Goal: Information Seeking & Learning: Learn about a topic

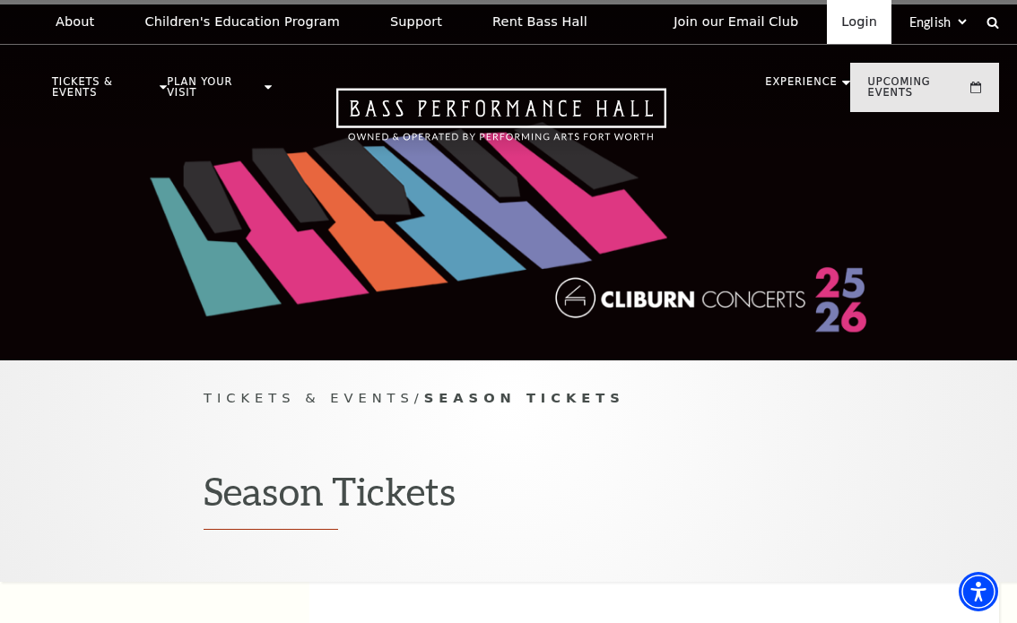
click at [849, 18] on link "Login" at bounding box center [859, 22] width 65 height 44
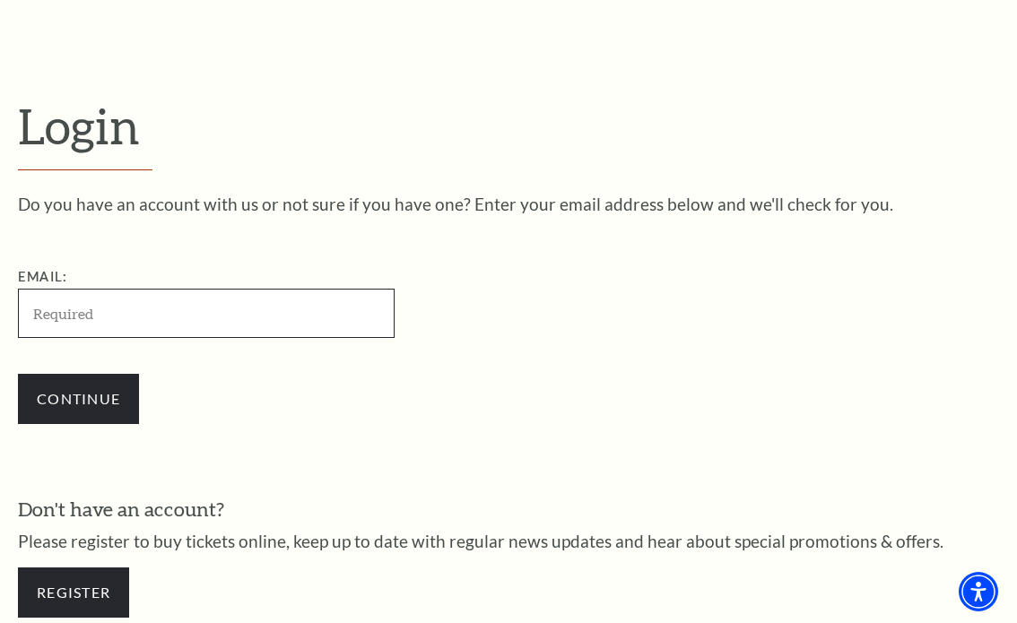
type input "sdyeoall@gmail.com"
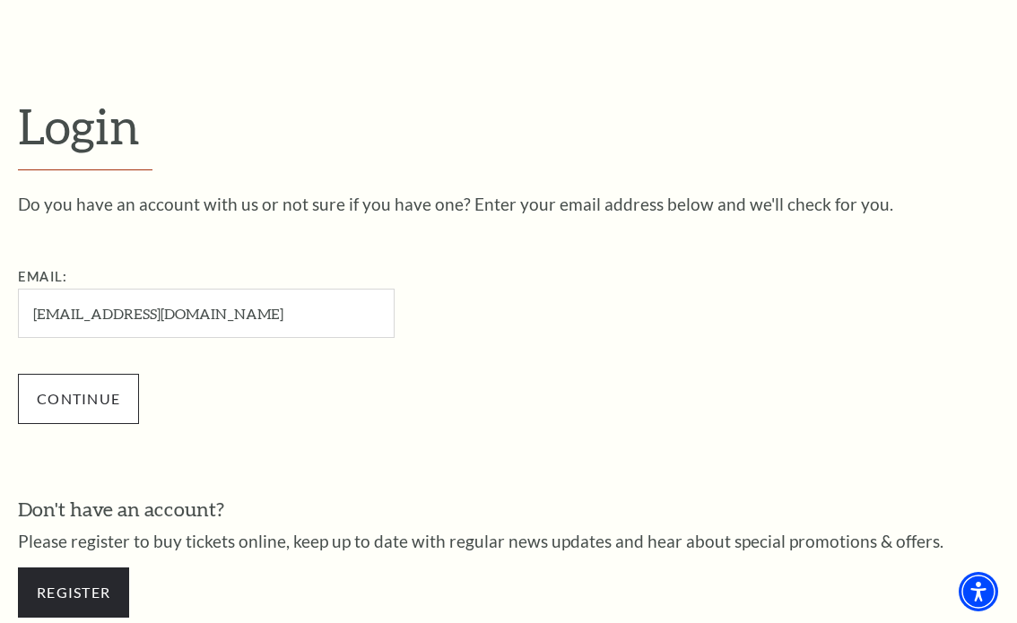
click at [72, 397] on input "Continue" at bounding box center [78, 399] width 121 height 50
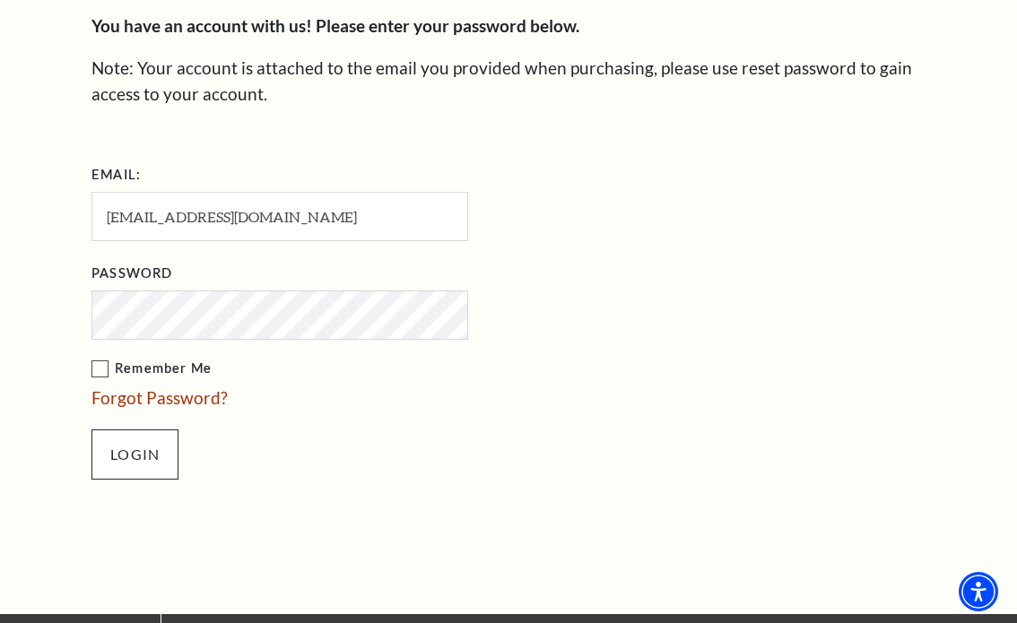
click at [132, 448] on input "Login" at bounding box center [134, 455] width 87 height 50
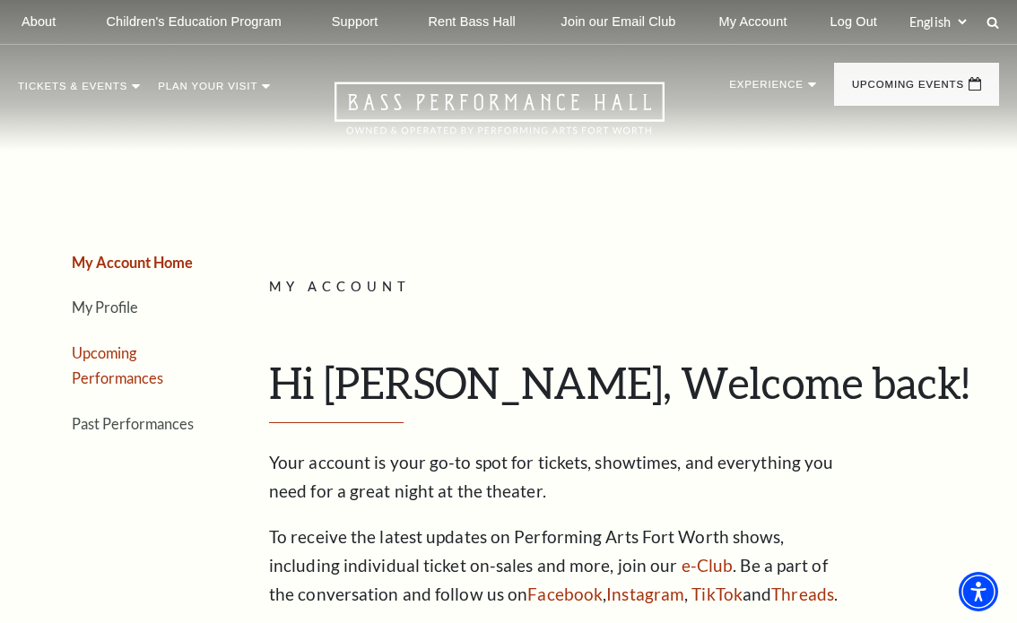
click at [163, 369] on link "Upcoming Performances" at bounding box center [117, 365] width 91 height 43
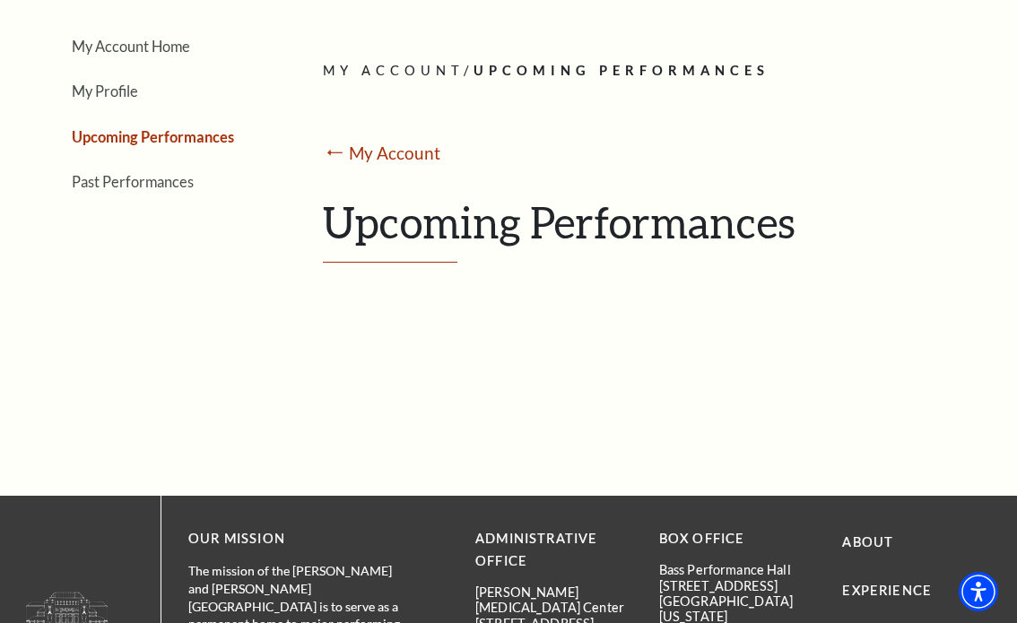
scroll to position [225, 0]
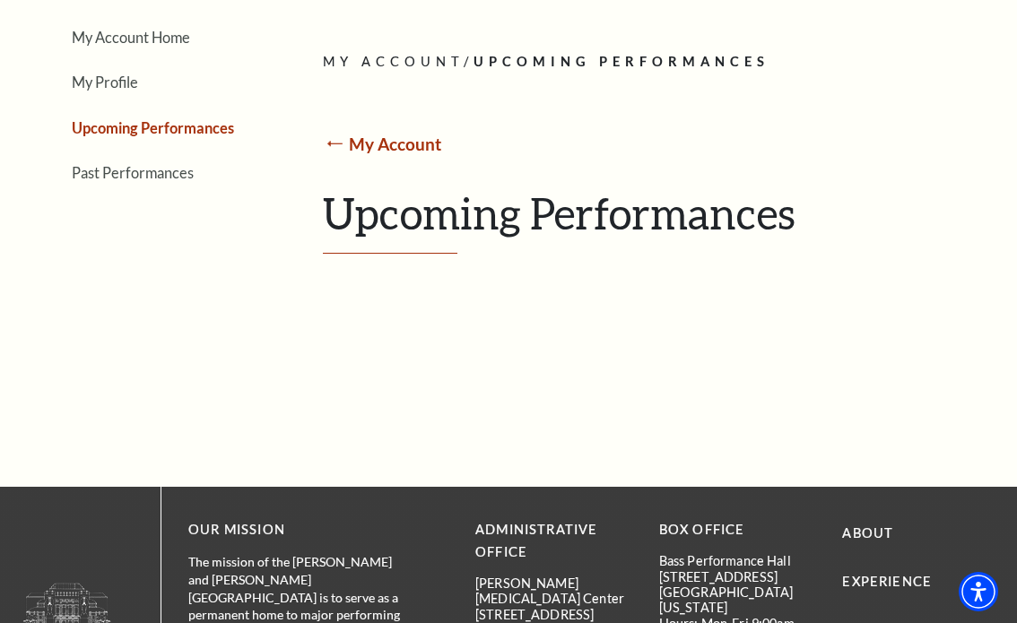
click at [386, 154] on link "My Account" at bounding box center [395, 144] width 92 height 21
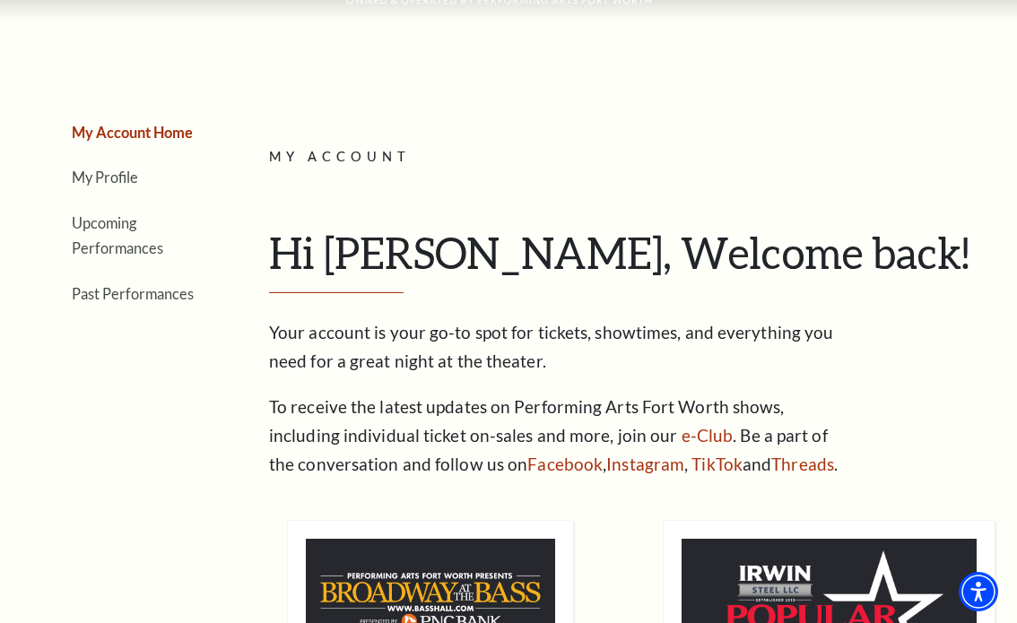
scroll to position [129, 0]
click at [91, 187] on link "My Profile" at bounding box center [105, 177] width 66 height 17
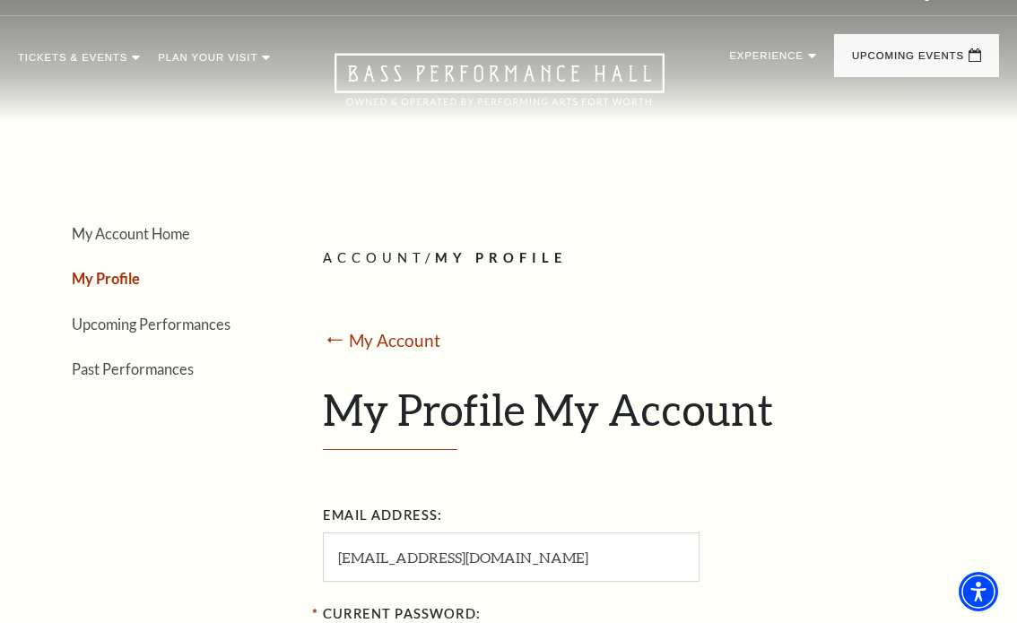
scroll to position [28, 0]
click at [135, 378] on link "Past Performances" at bounding box center [133, 369] width 122 height 17
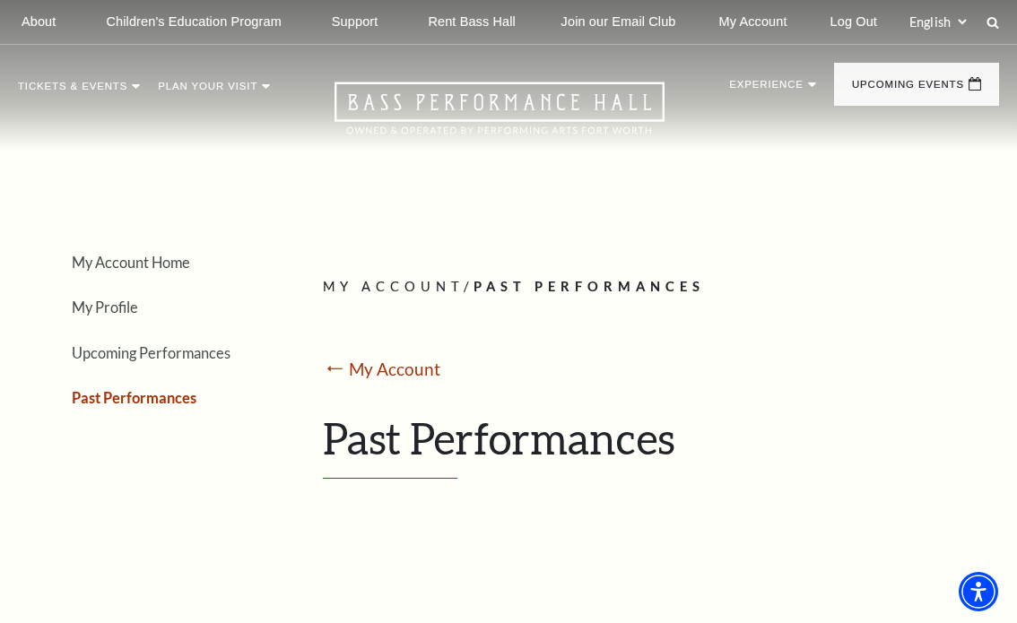
scroll to position [0, 0]
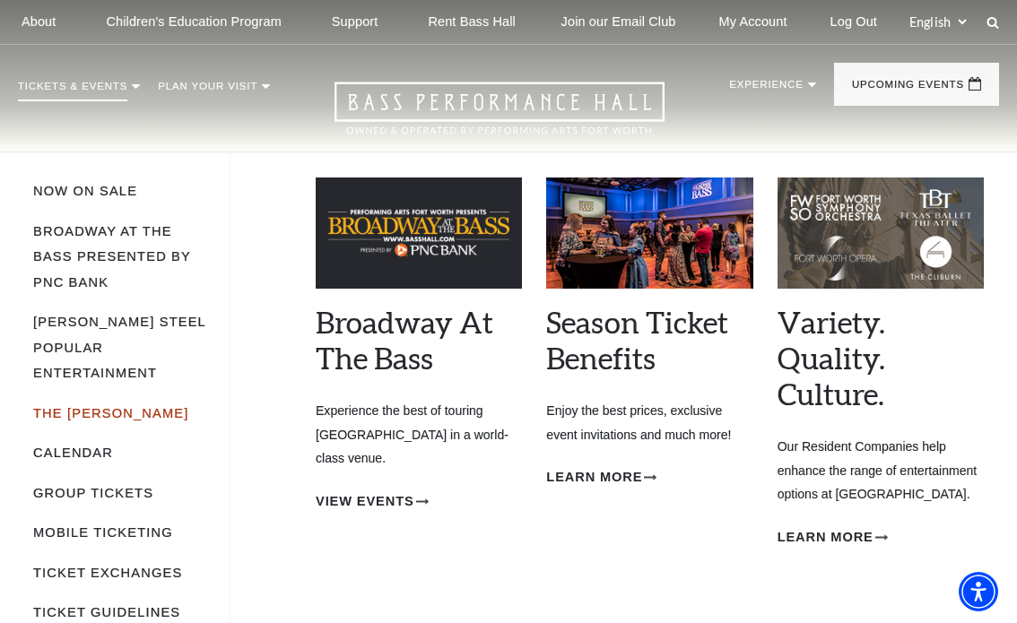
click at [103, 406] on link "The [PERSON_NAME]" at bounding box center [111, 413] width 156 height 14
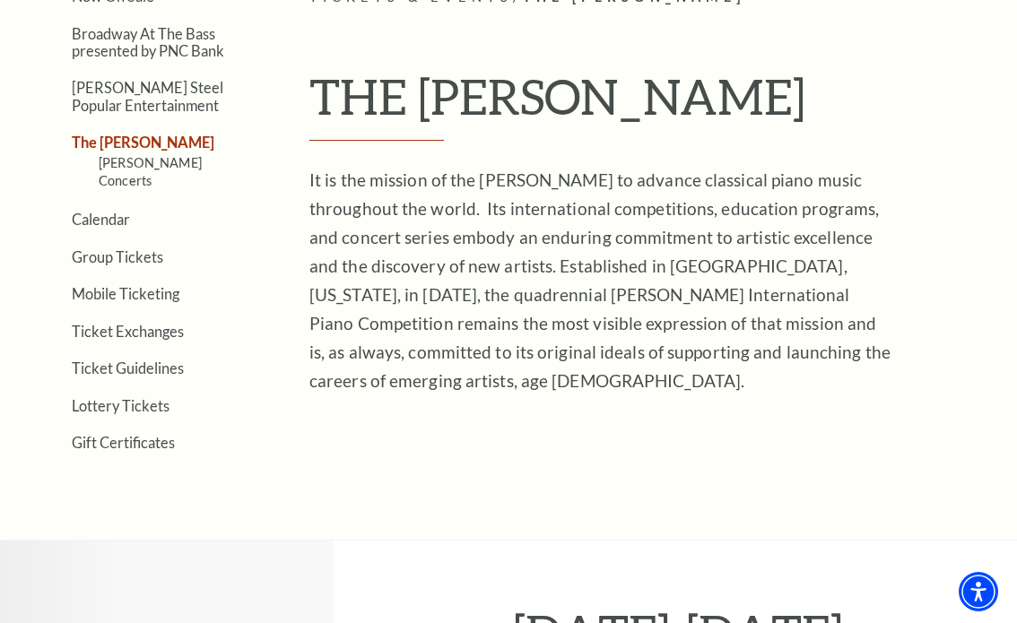
scroll to position [439, 0]
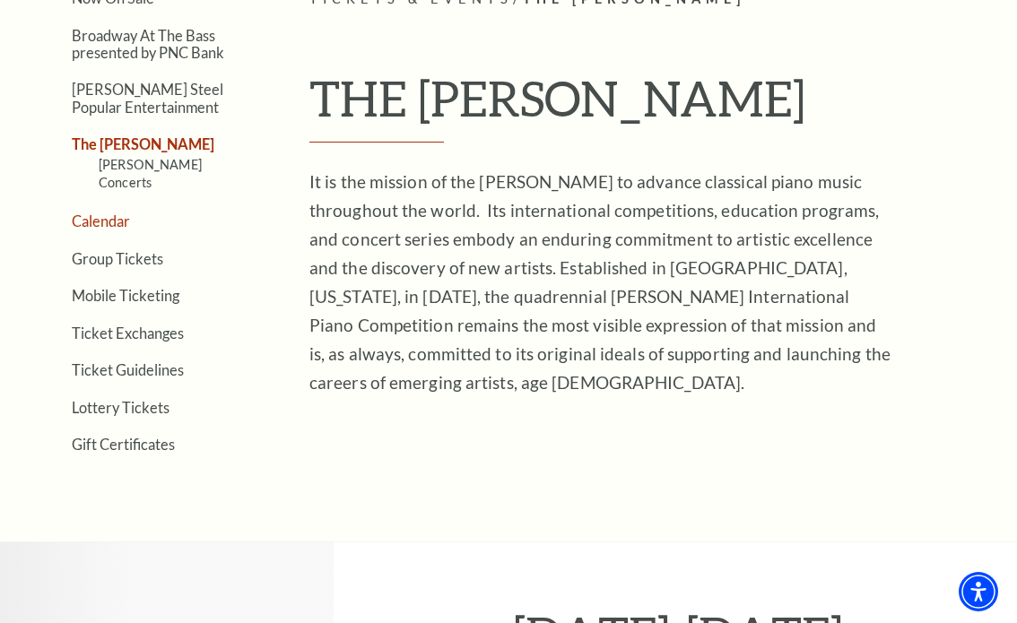
click at [111, 213] on link "Calendar" at bounding box center [101, 221] width 58 height 17
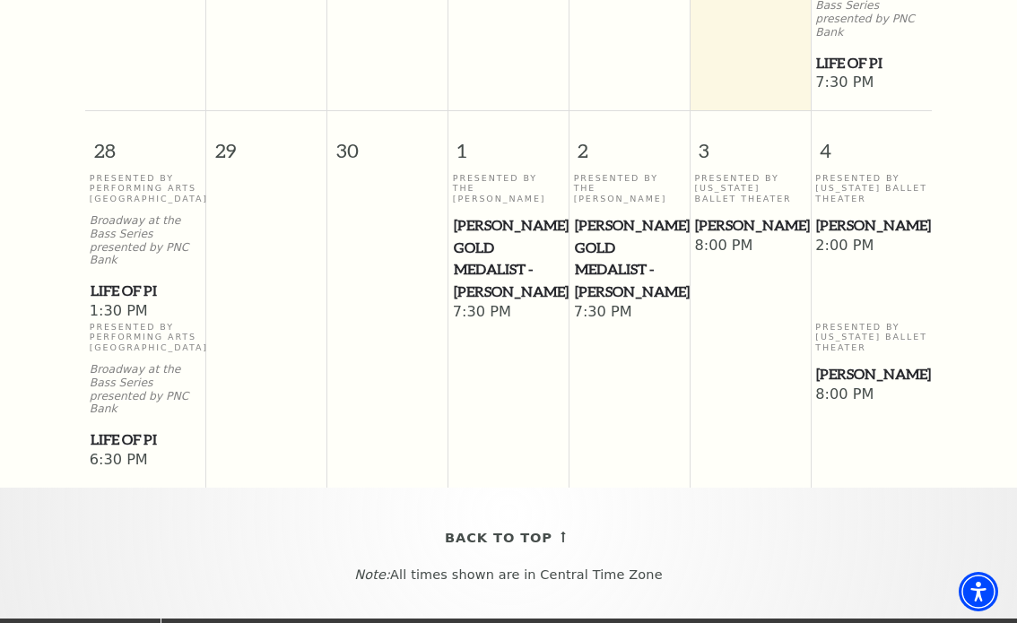
scroll to position [1352, 0]
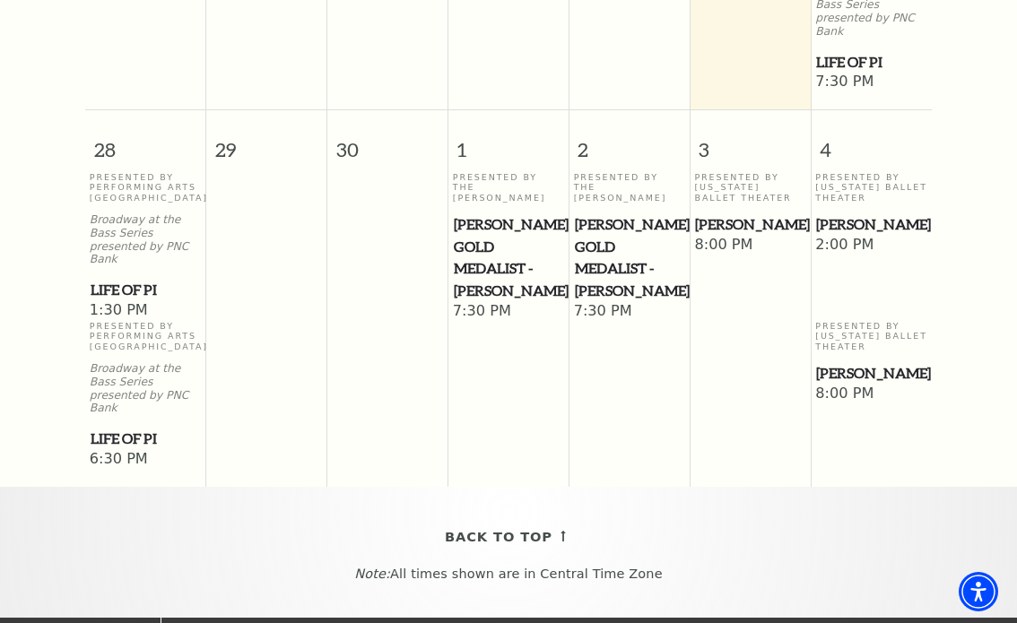
click at [609, 227] on span "Cliburn Gold Medalist - Aristo Sham" at bounding box center [629, 257] width 109 height 89
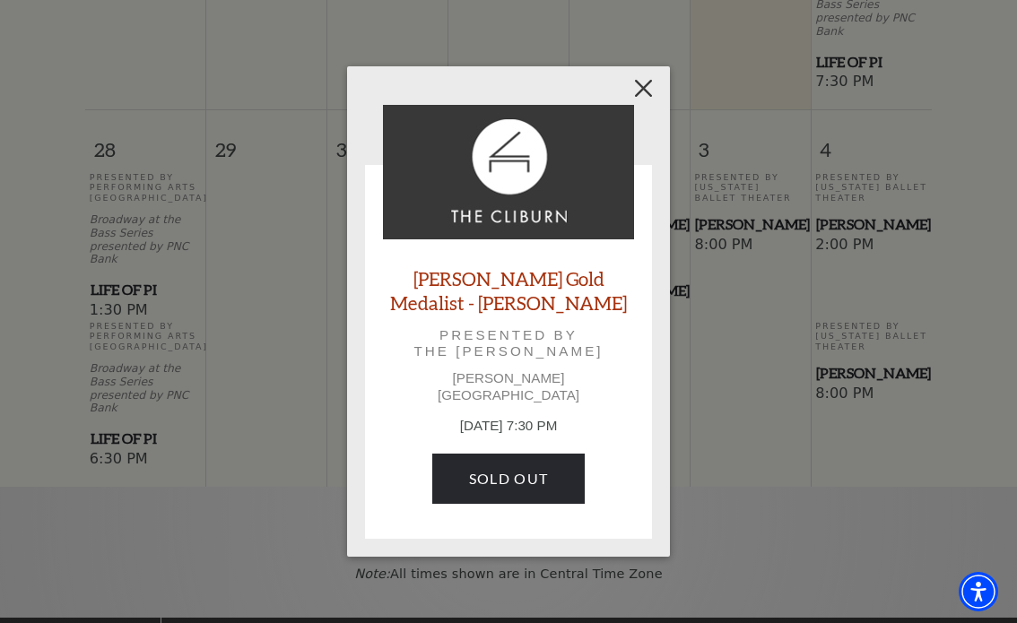
click at [640, 93] on button "Close" at bounding box center [644, 89] width 34 height 34
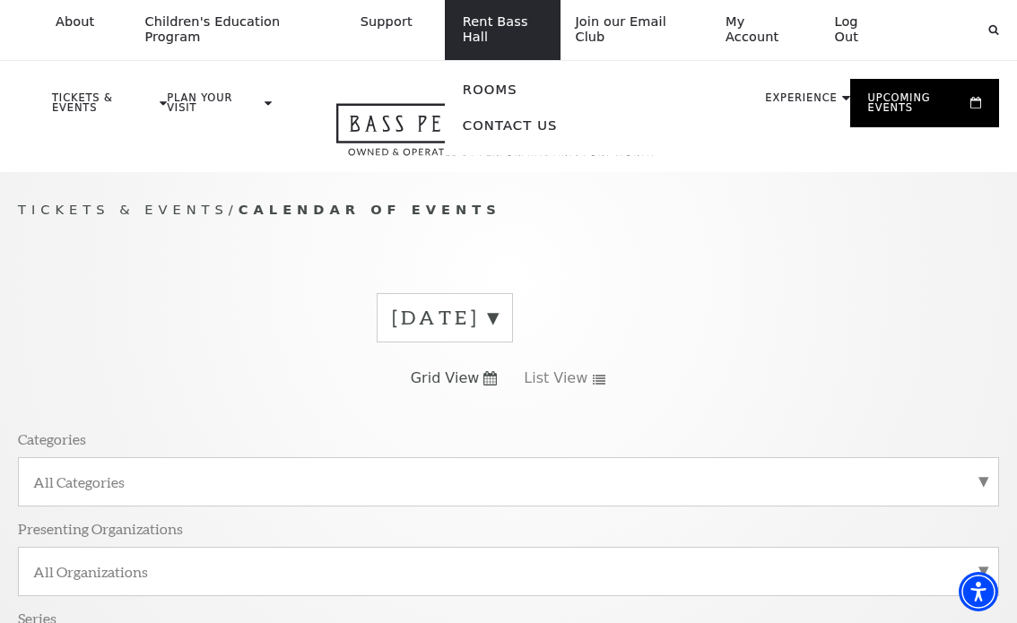
scroll to position [0, 0]
